Goal: Task Accomplishment & Management: Manage account settings

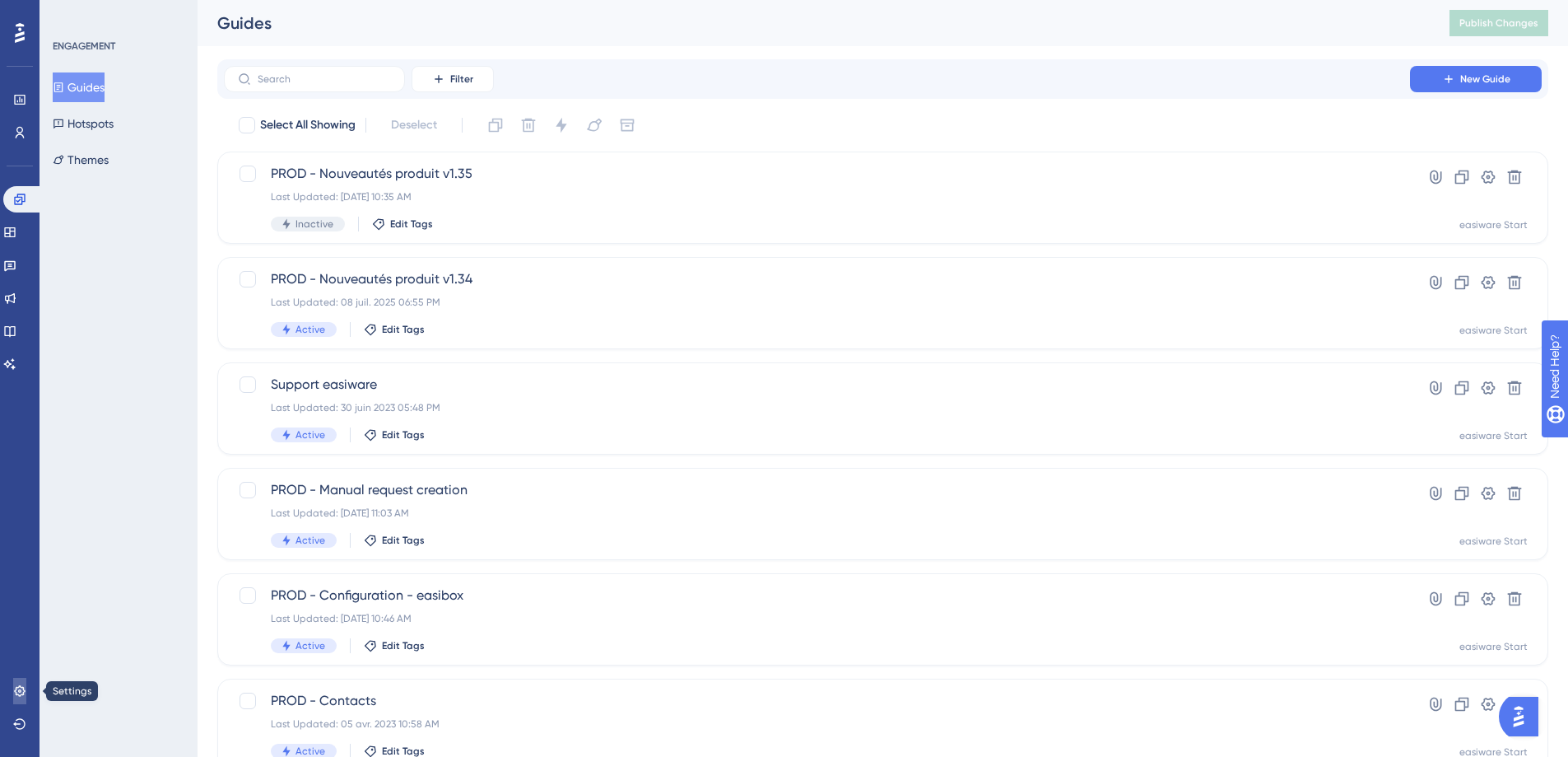
click at [23, 696] on icon at bounding box center [19, 690] width 13 height 13
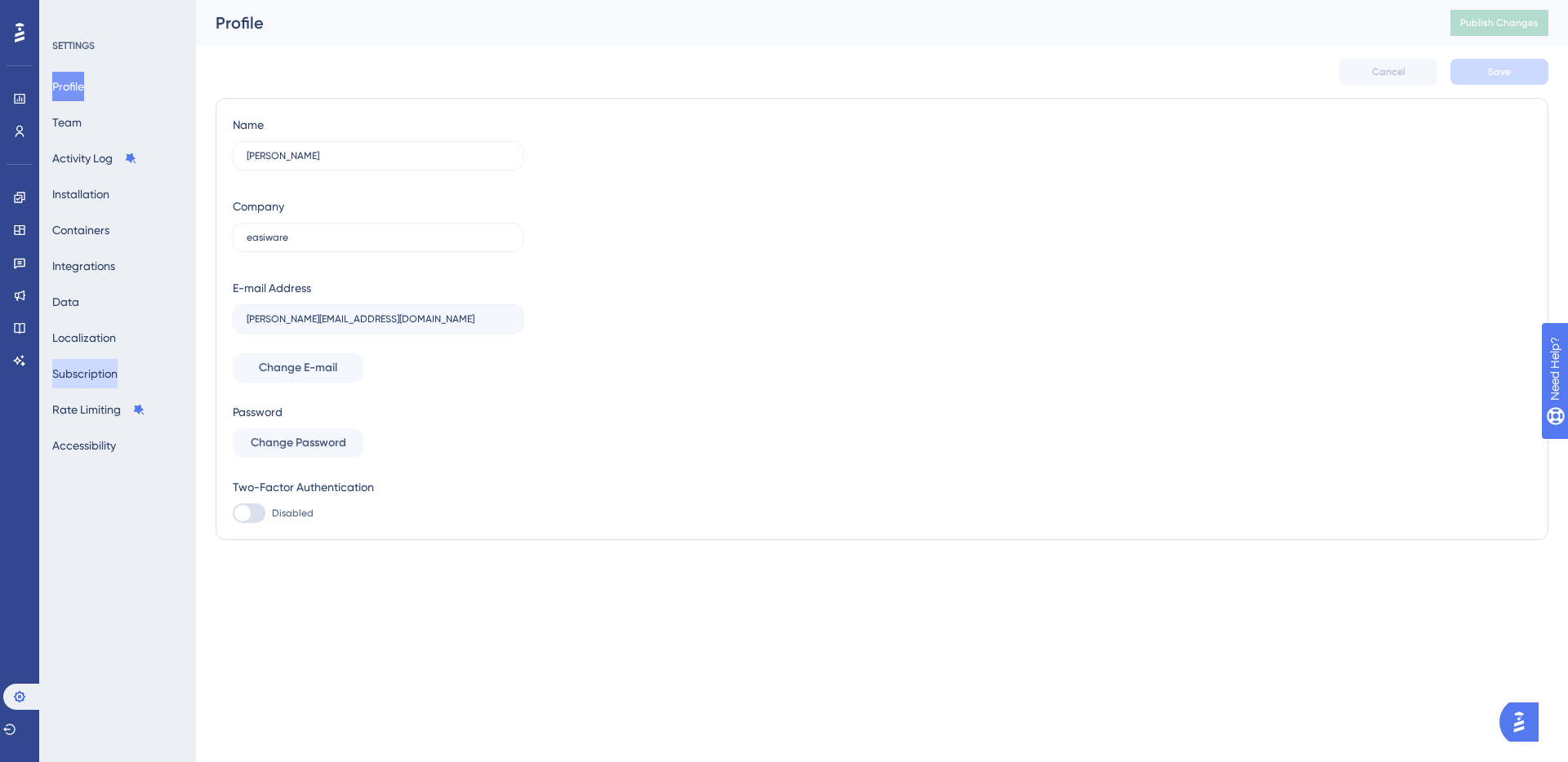
click at [90, 373] on button "Subscription" at bounding box center [85, 374] width 65 height 30
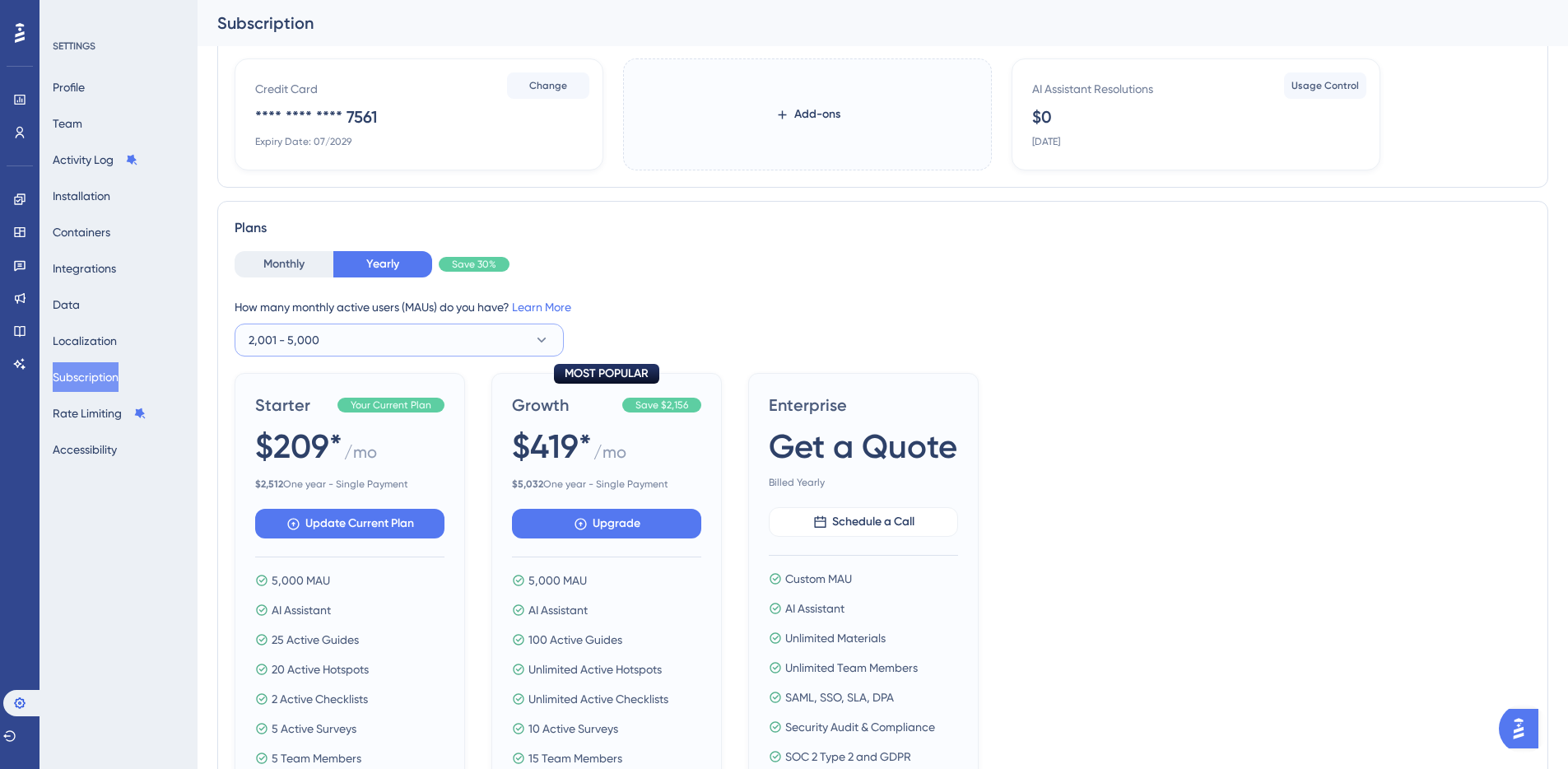
click at [525, 335] on button "2,001 - 5,000" at bounding box center [399, 339] width 329 height 33
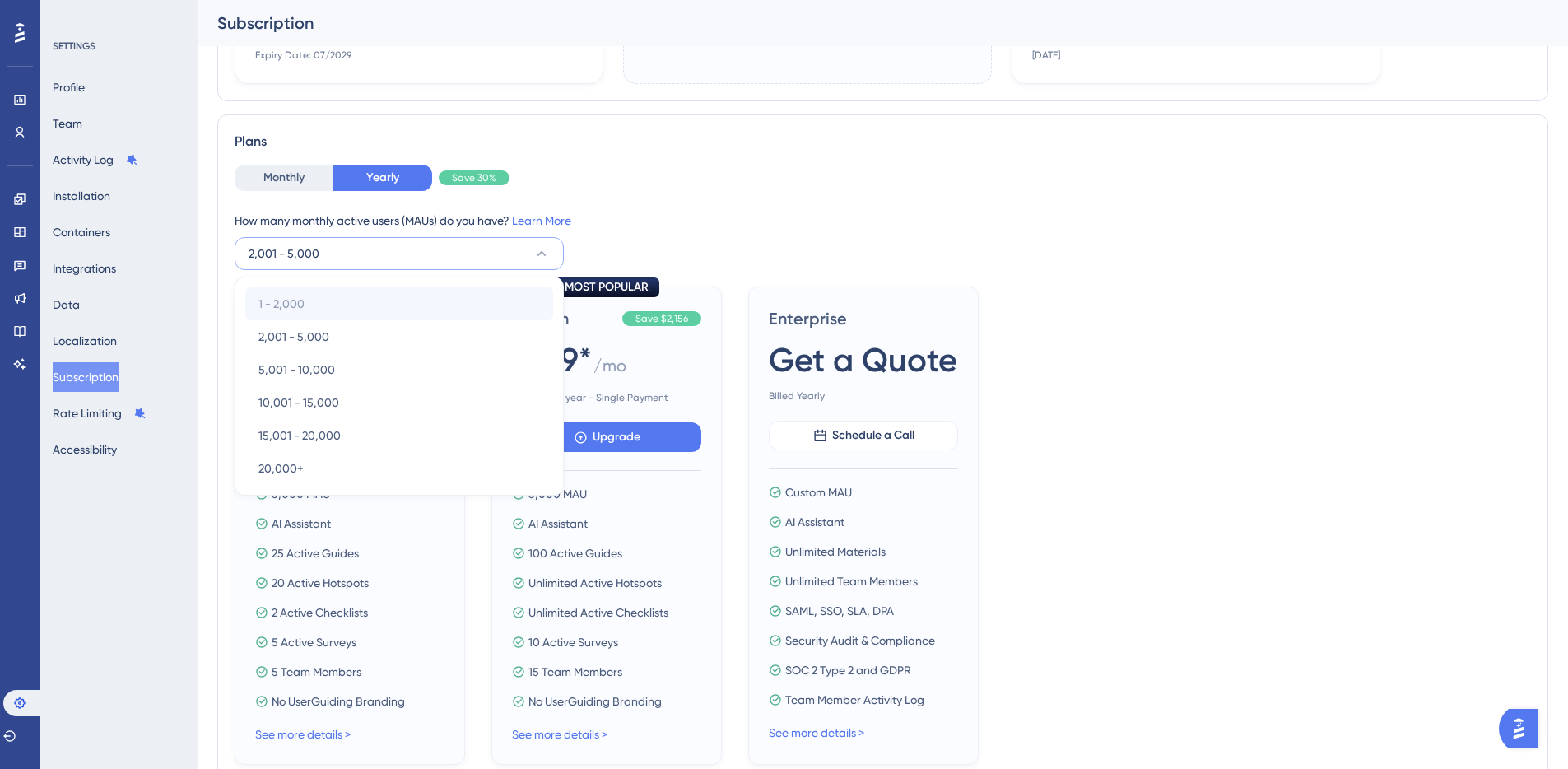
click at [348, 303] on div "1 - 2,000 1 - 2,000" at bounding box center [399, 303] width 281 height 33
click at [377, 305] on div "1 - 2,000 1 - 2,000" at bounding box center [399, 303] width 281 height 33
click at [1362, 324] on div "Starter Your Current Plan $209* / mo $ 2,512 One year - Single Payment Update C…" at bounding box center [883, 525] width 1297 height 479
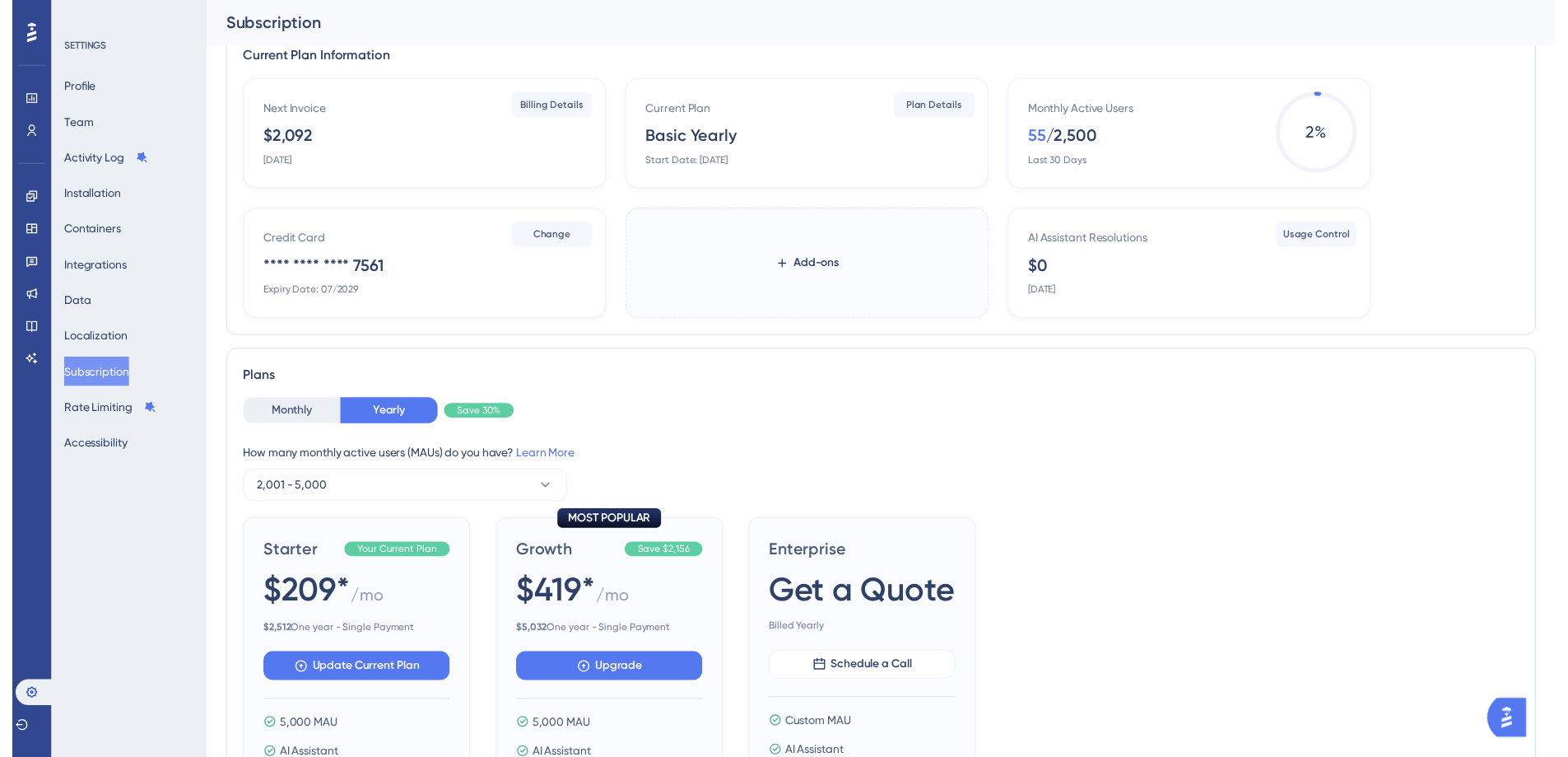
scroll to position [30, 0]
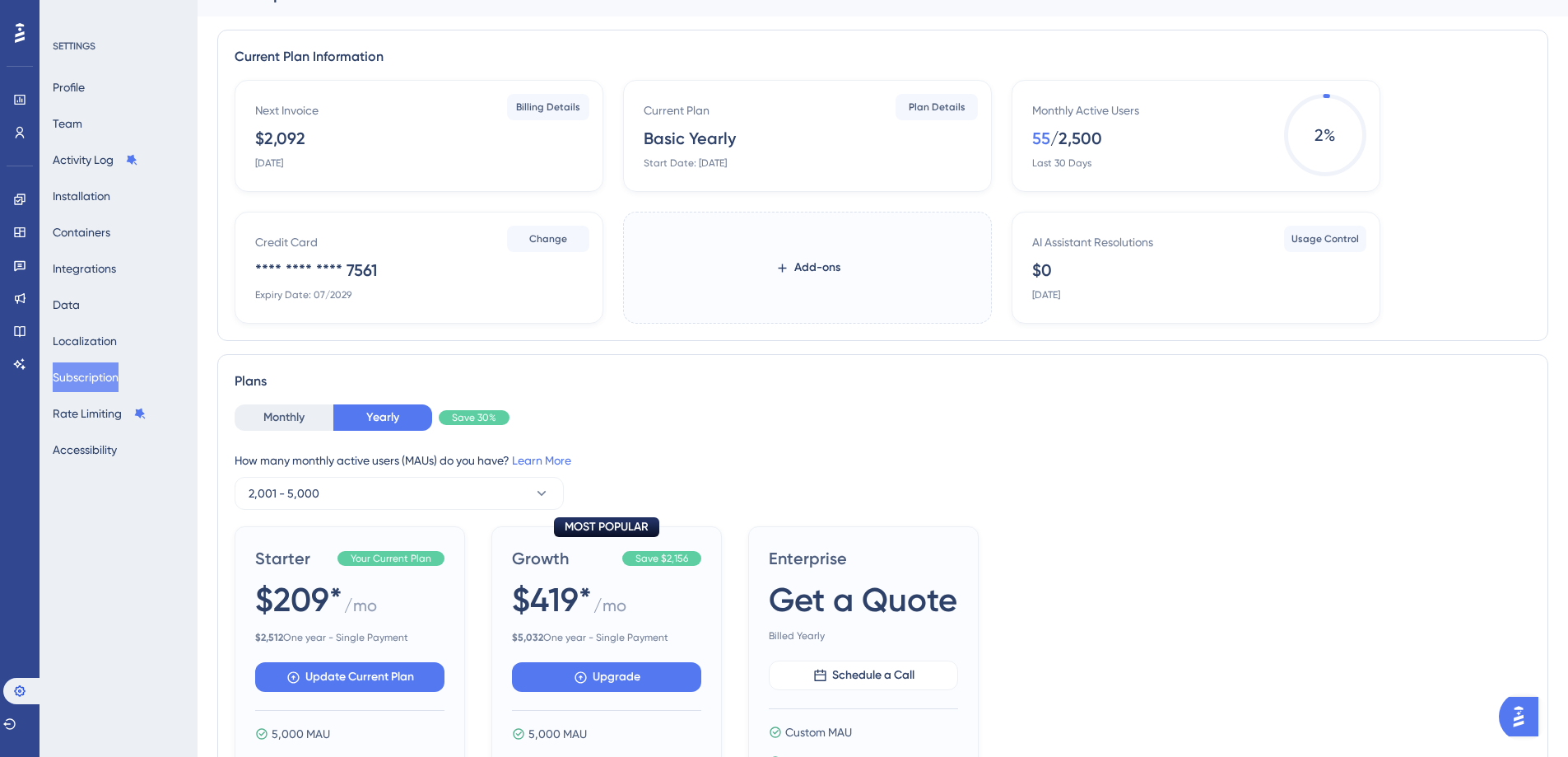
click at [1158, 126] on div "Monthly Active Users 55 / 2,500 Last 30 Days" at bounding box center [1199, 135] width 334 height 70
click at [366, 496] on button "2,001 - 5,000" at bounding box center [399, 492] width 329 height 33
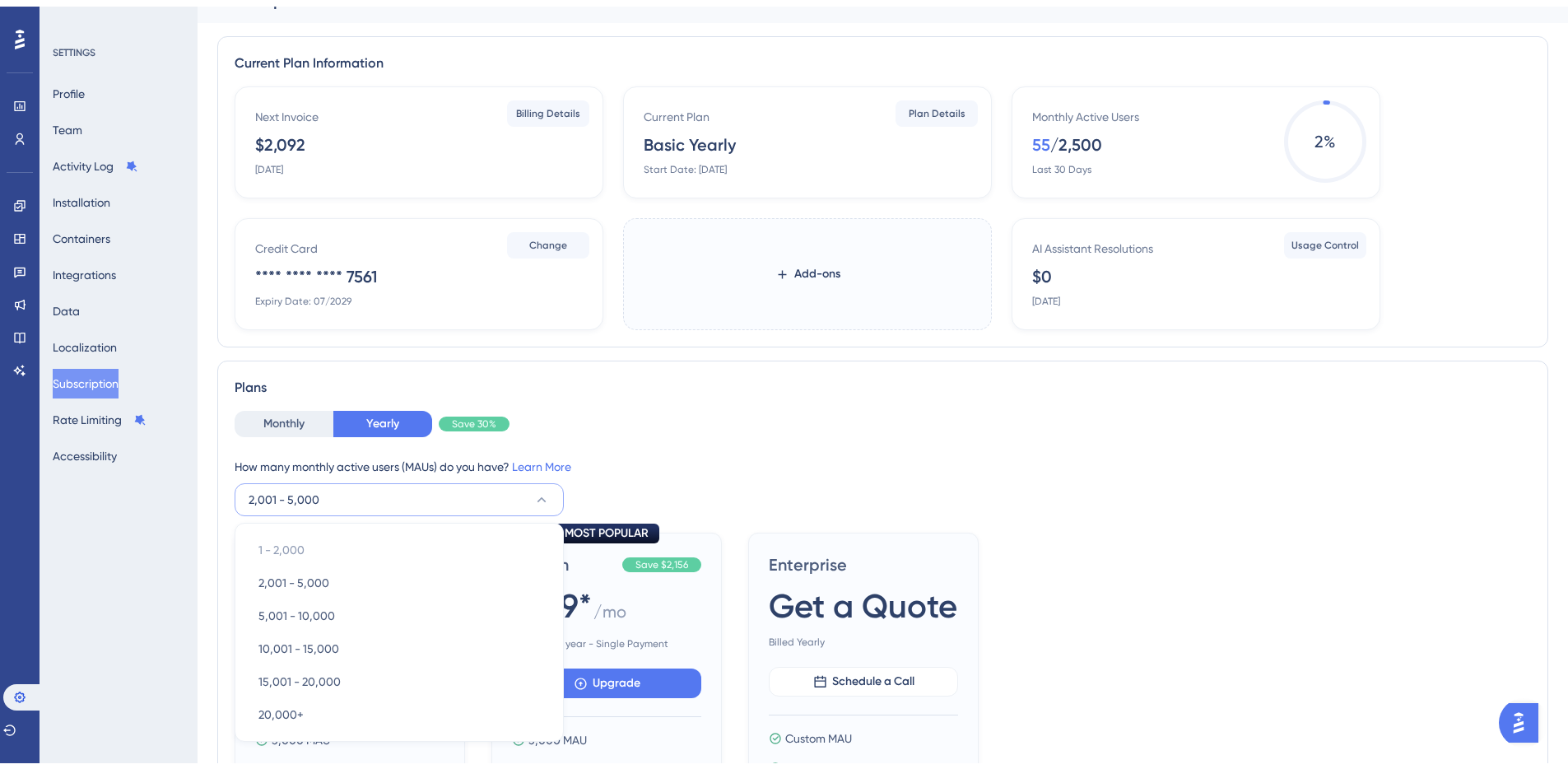
scroll to position [278, 0]
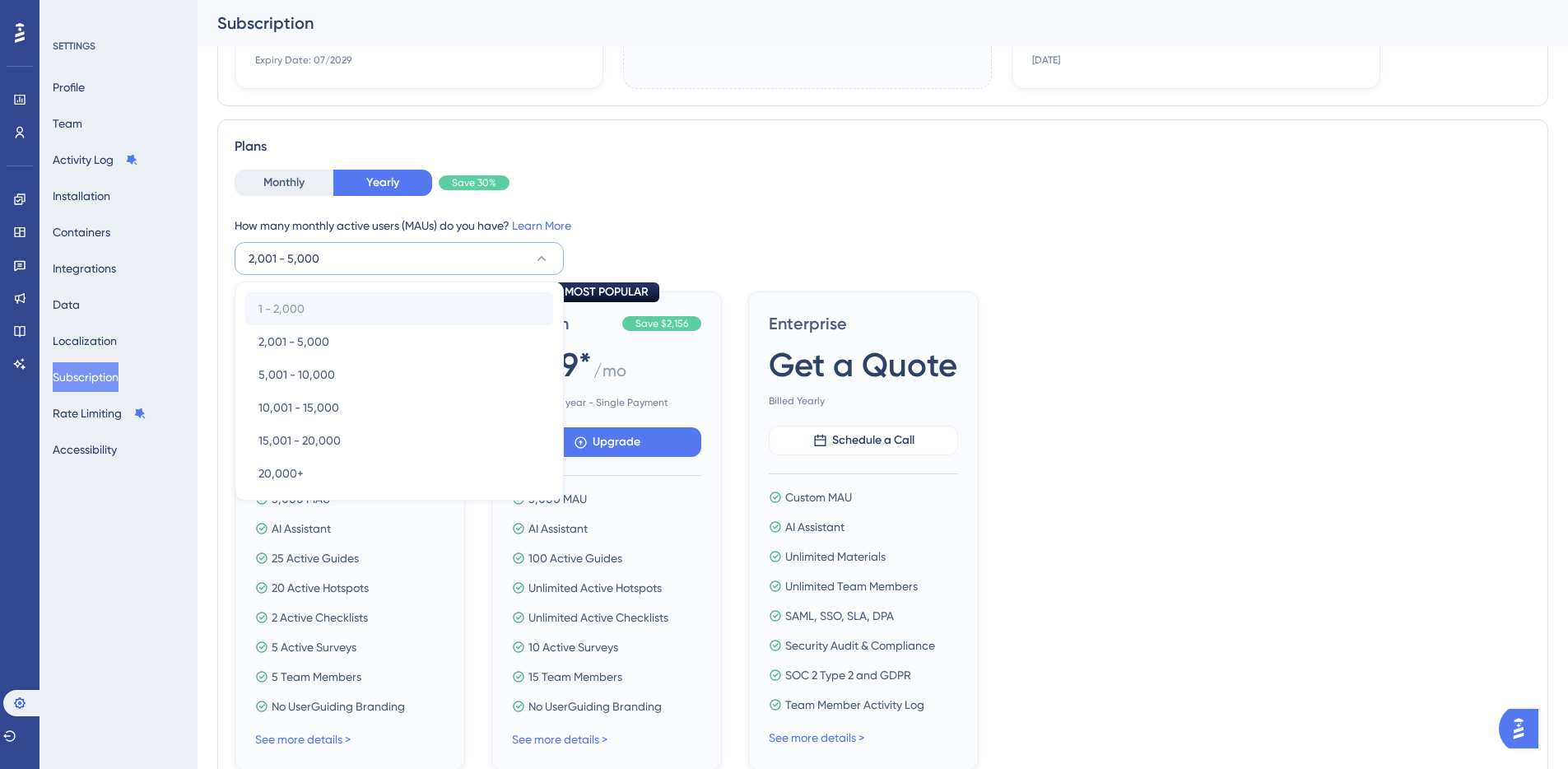
click at [318, 308] on div "1 - 2,000 1 - 2,000" at bounding box center [399, 308] width 281 height 33
click at [1390, 294] on div "Starter Your Current Plan $209* / mo $ 2,512 One year - Single Payment Update C…" at bounding box center [883, 530] width 1297 height 479
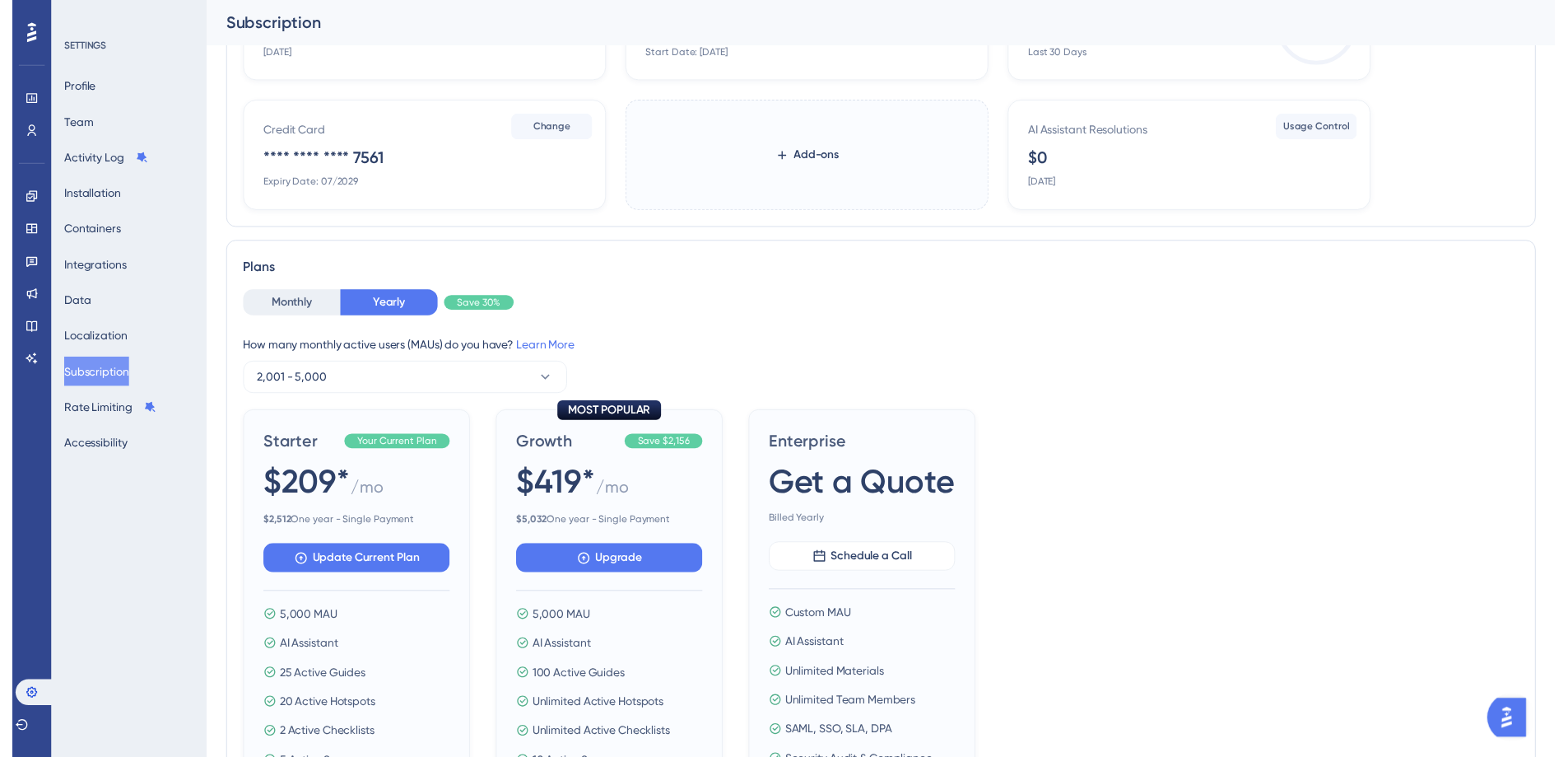
scroll to position [0, 0]
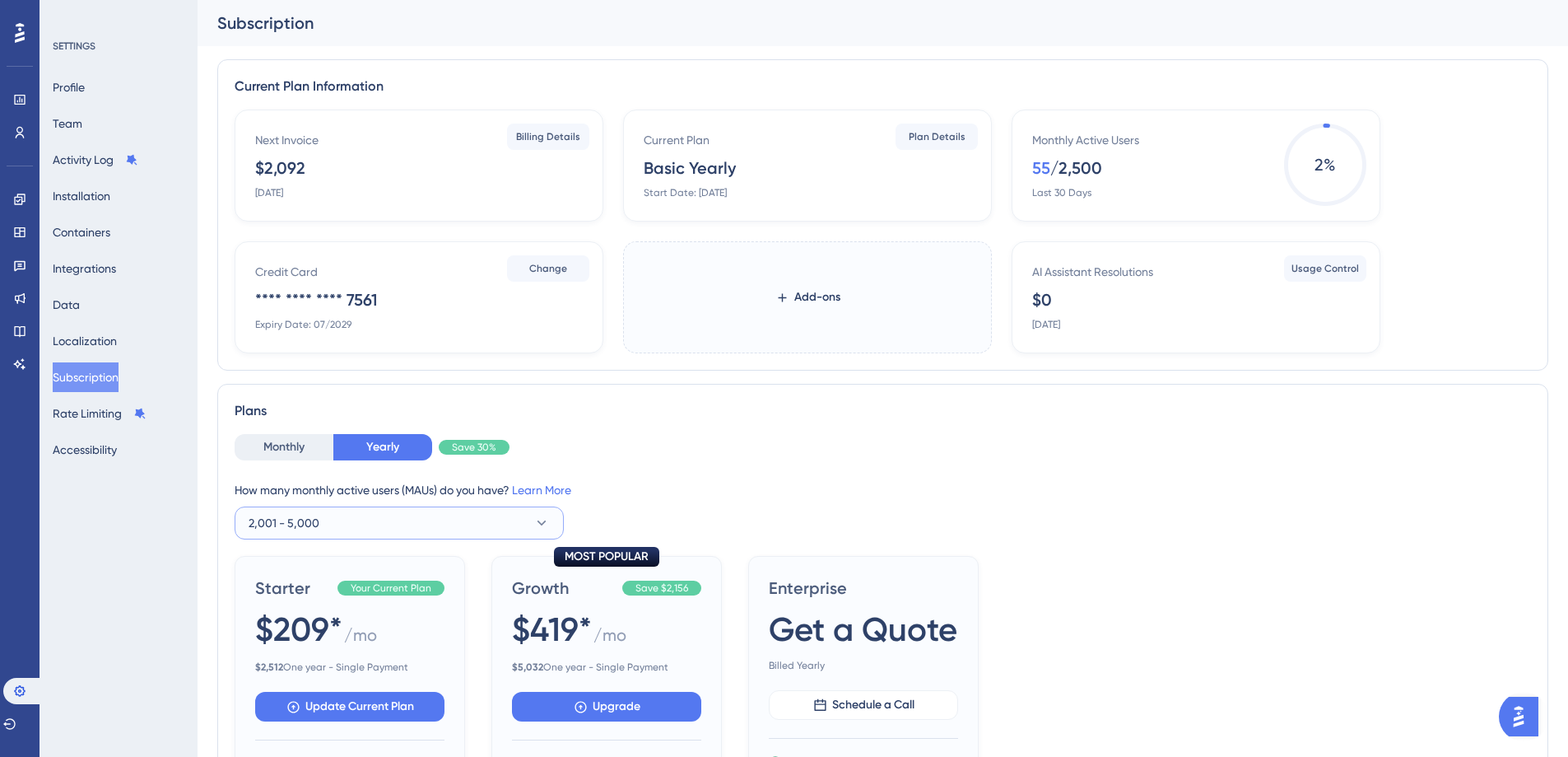
click at [413, 514] on button "2,001 - 5,000" at bounding box center [399, 522] width 329 height 33
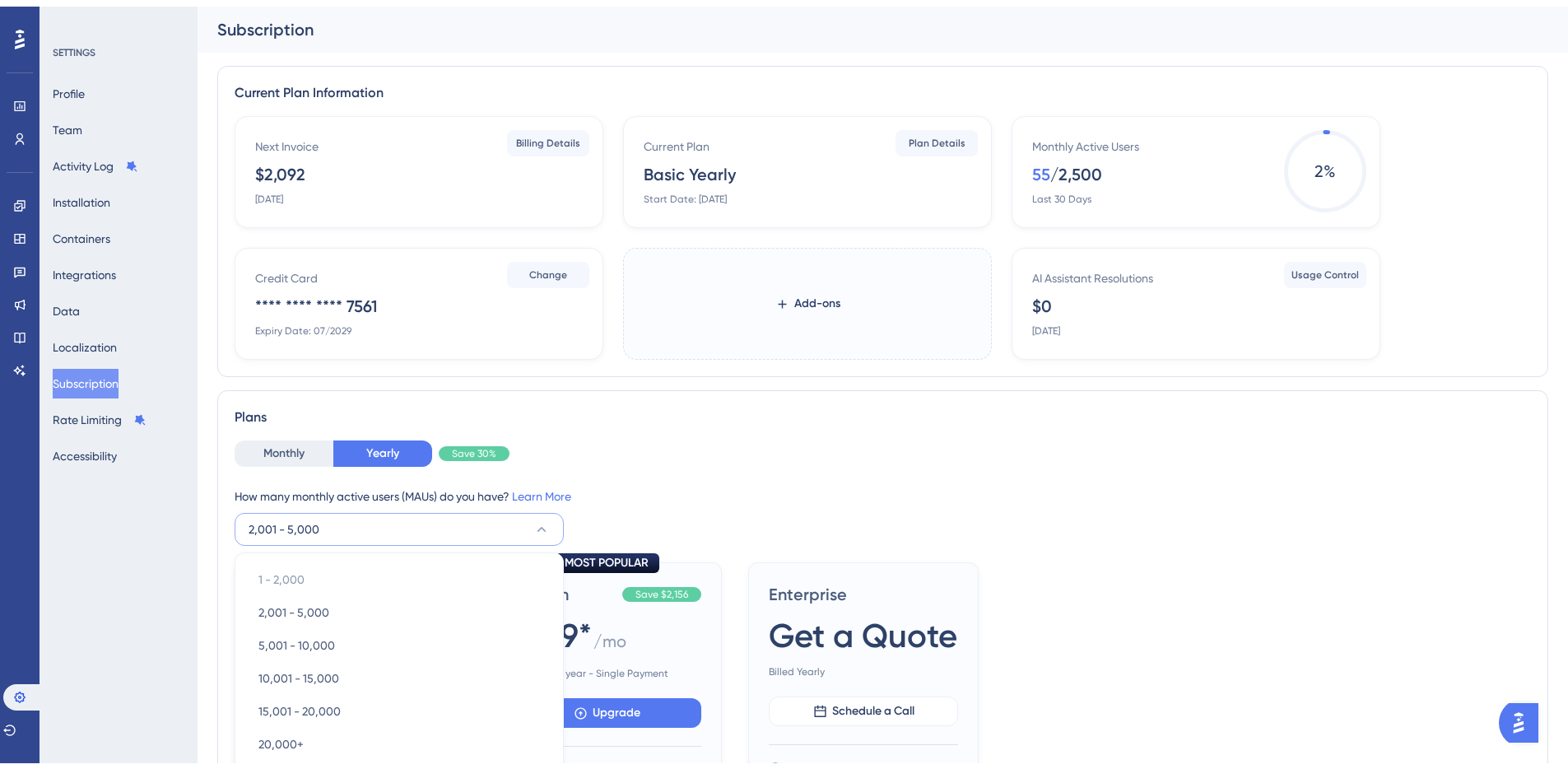
scroll to position [278, 0]
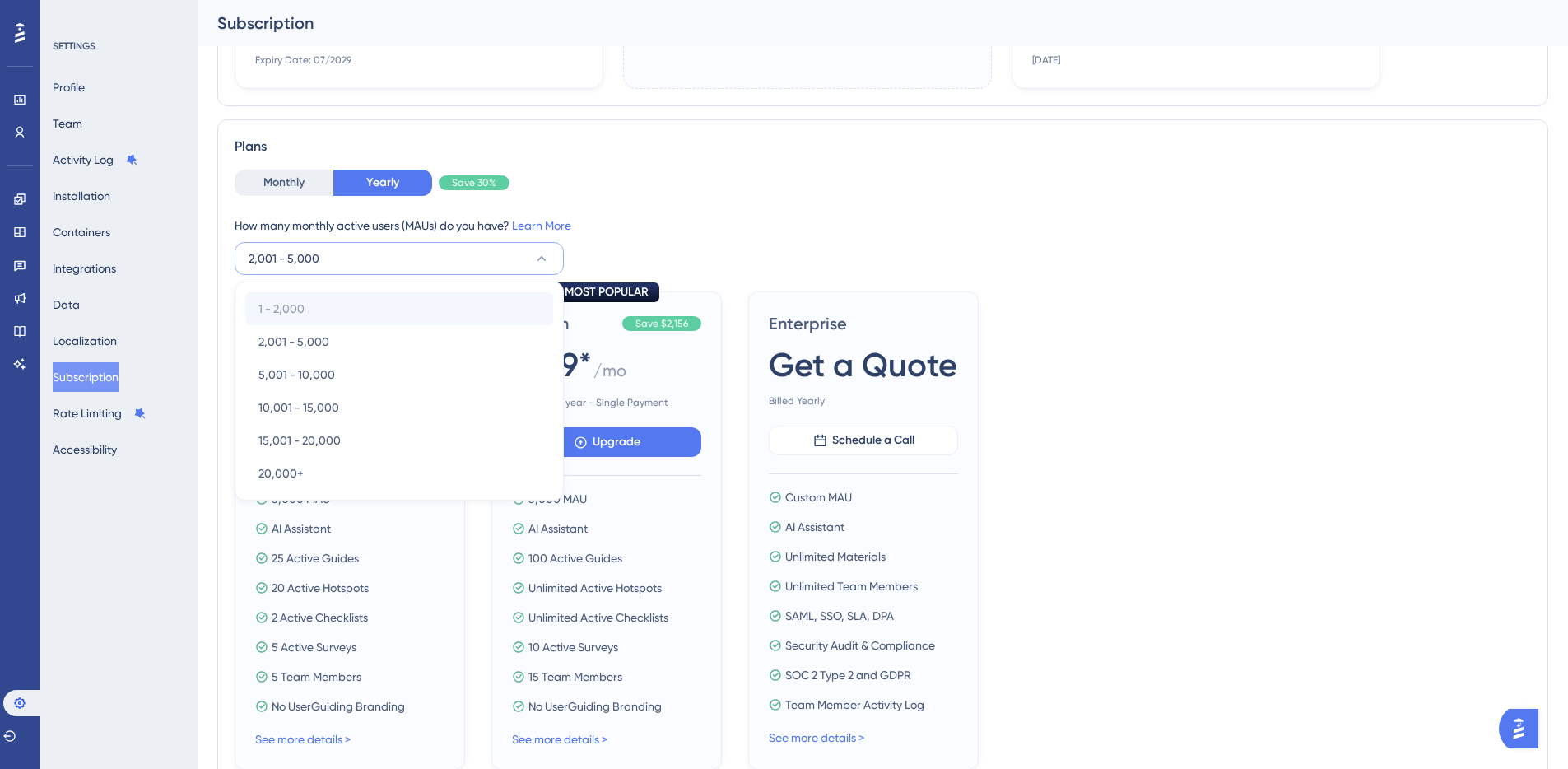
click at [295, 307] on span "1 - 2,000" at bounding box center [281, 309] width 46 height 20
click at [305, 309] on div "1 - 2,000 1 - 2,000" at bounding box center [399, 308] width 281 height 33
